Goal: Task Accomplishment & Management: Use online tool/utility

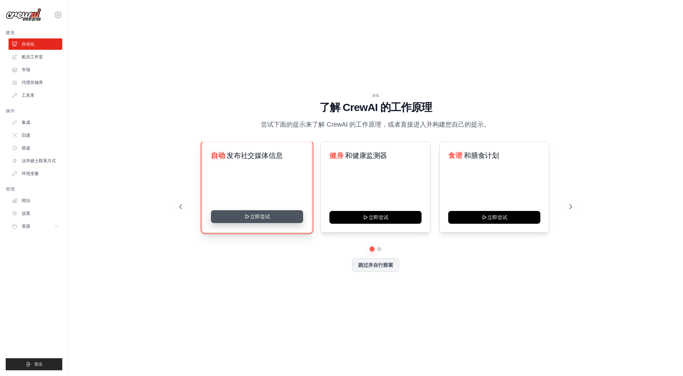
click at [273, 216] on button "立即尝试" at bounding box center [257, 216] width 92 height 13
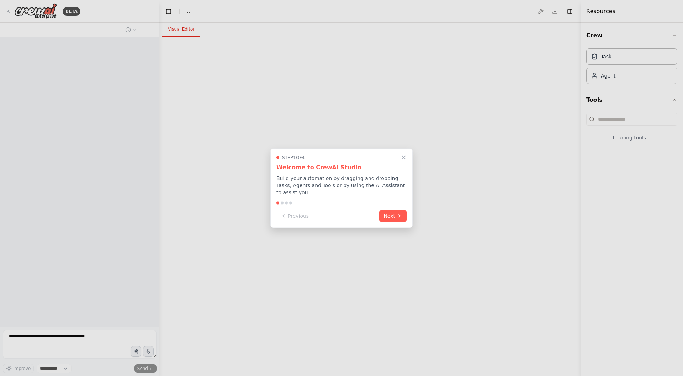
select select "****"
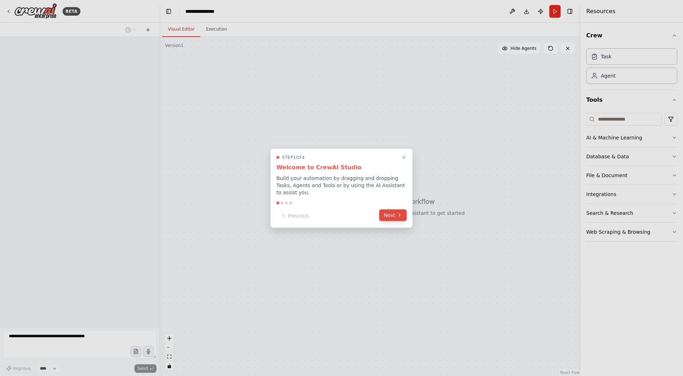
click at [389, 215] on button "Next" at bounding box center [392, 215] width 27 height 12
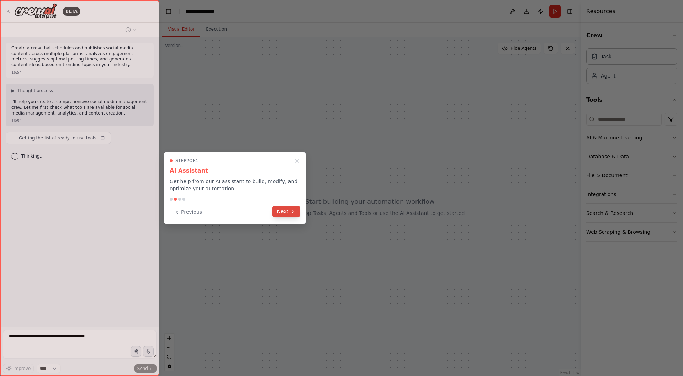
click at [291, 213] on icon at bounding box center [293, 212] width 6 height 6
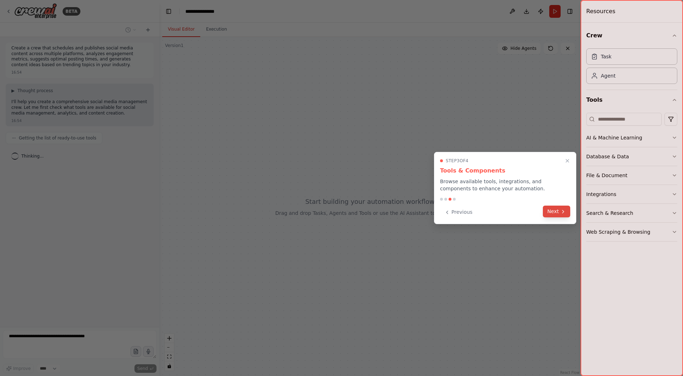
click at [549, 212] on button "Next" at bounding box center [556, 212] width 27 height 12
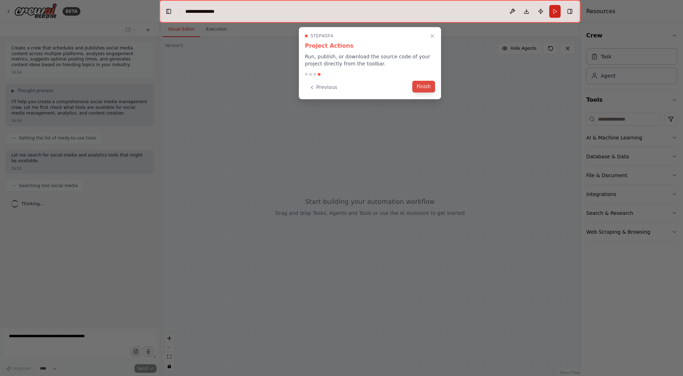
click at [423, 88] on button "Finish" at bounding box center [423, 87] width 23 height 12
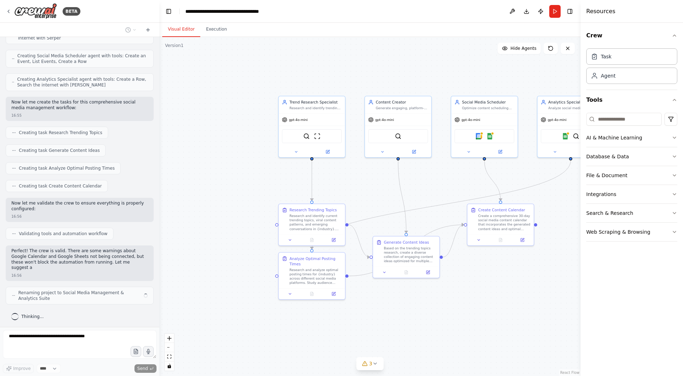
scroll to position [447, 0]
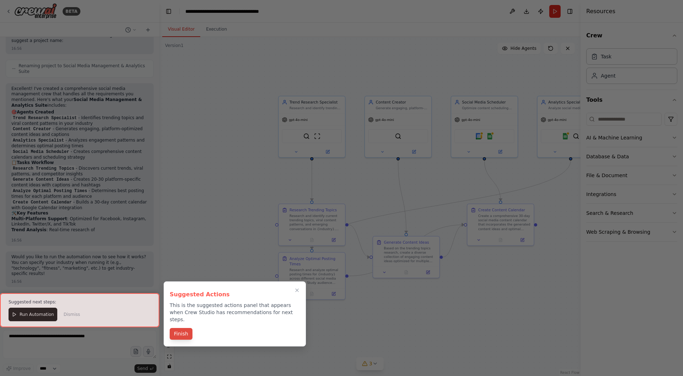
click at [178, 328] on button "Finish" at bounding box center [181, 334] width 23 height 12
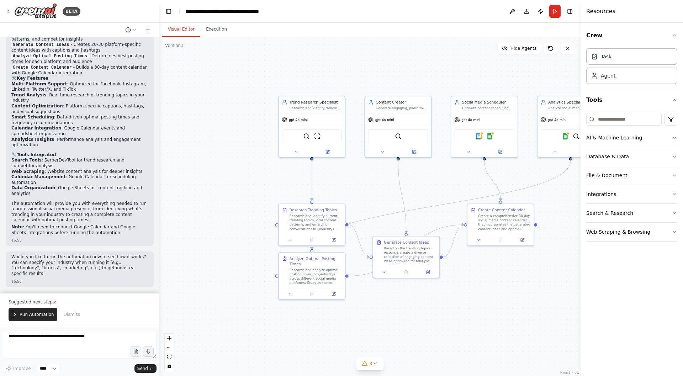
scroll to position [815, 0]
